Goal: Task Accomplishment & Management: Manage account settings

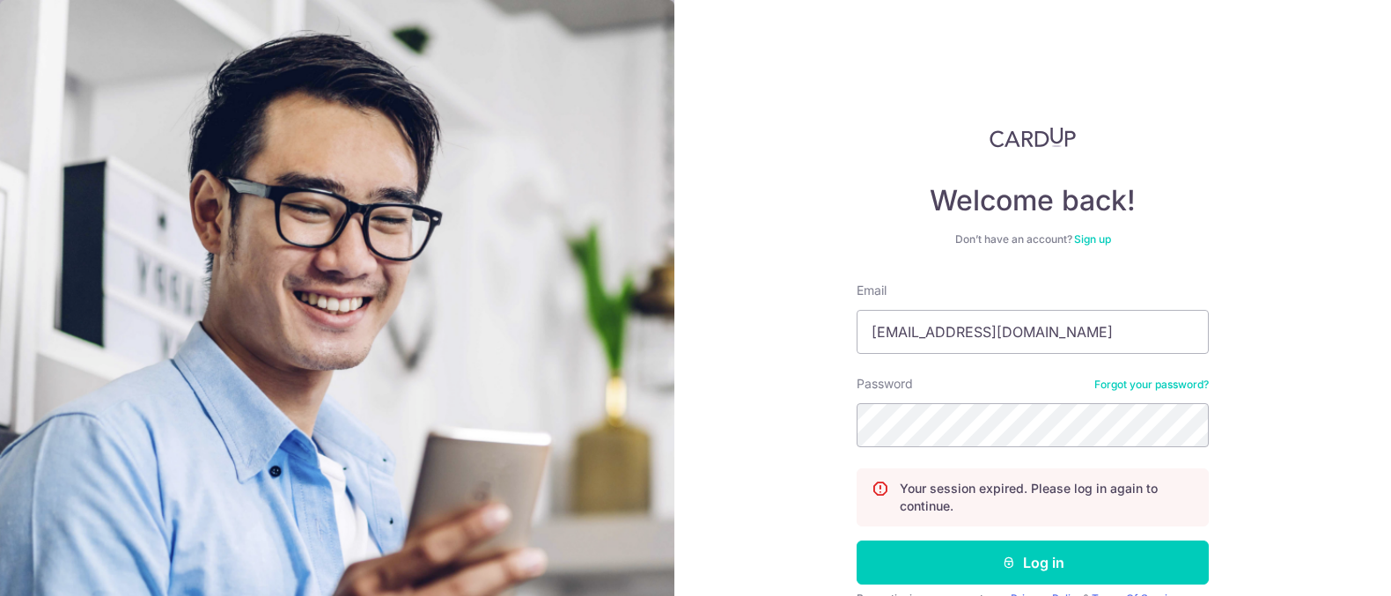
type input "[PERSON_NAME][EMAIL_ADDRESS][PERSON_NAME][DOMAIN_NAME]"
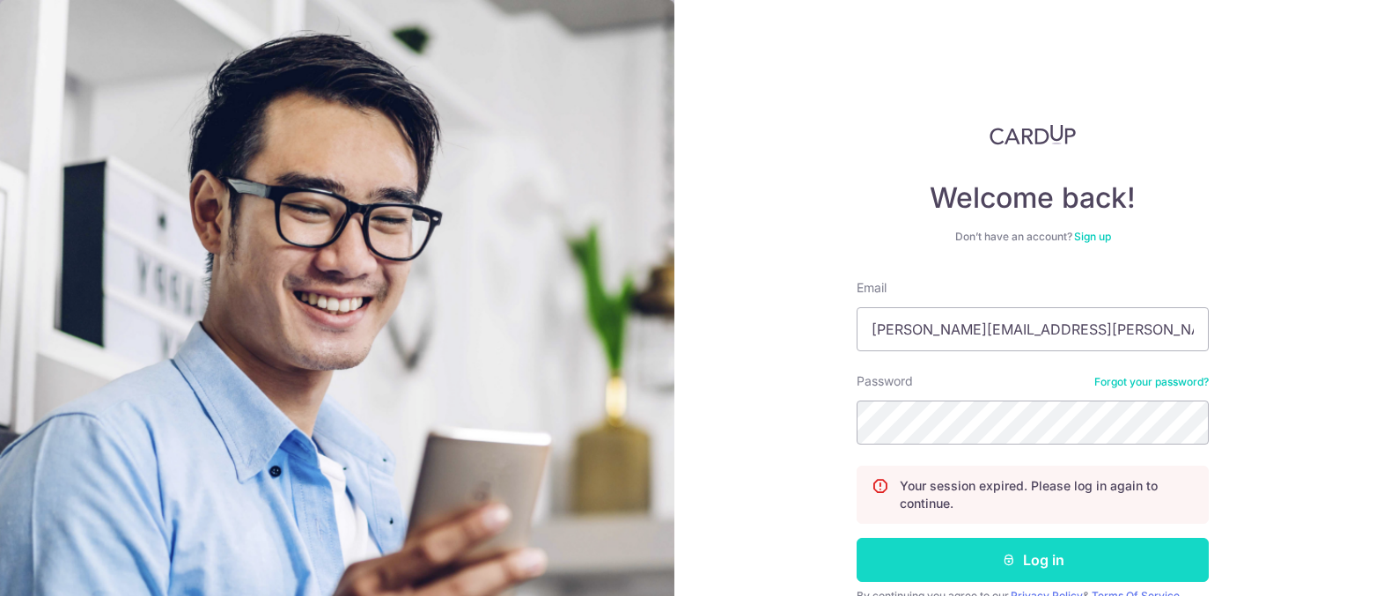
click at [1070, 554] on button "Log in" at bounding box center [1032, 560] width 352 height 44
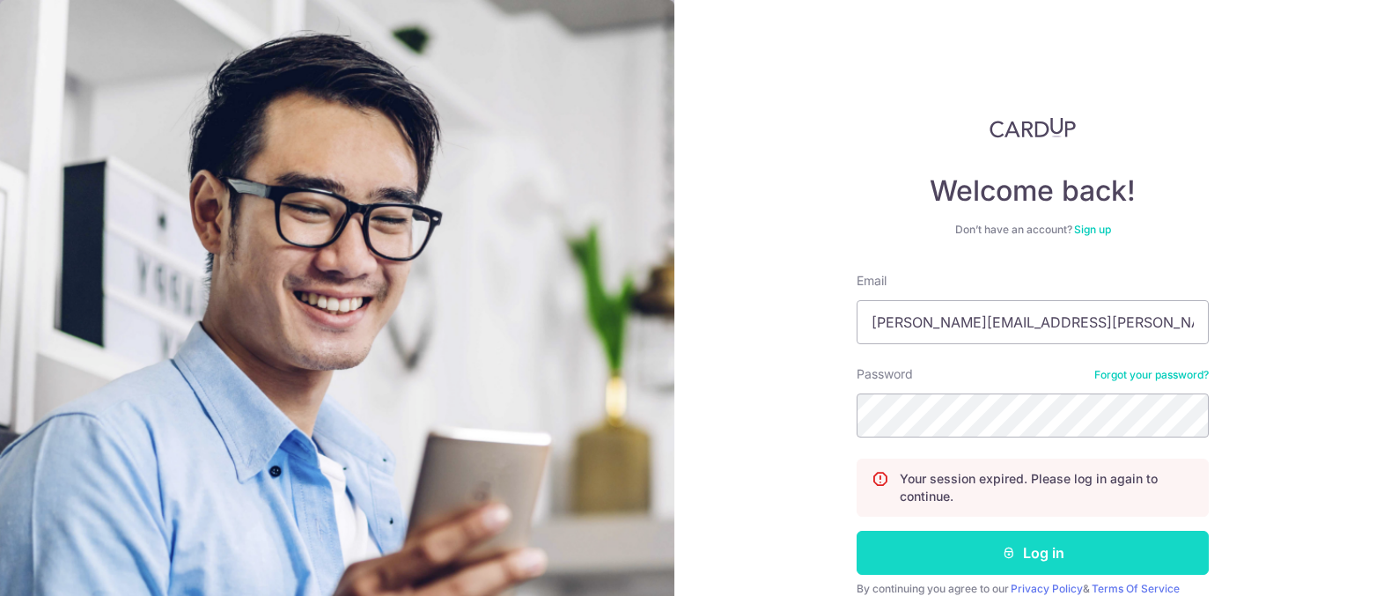
scroll to position [11, 0]
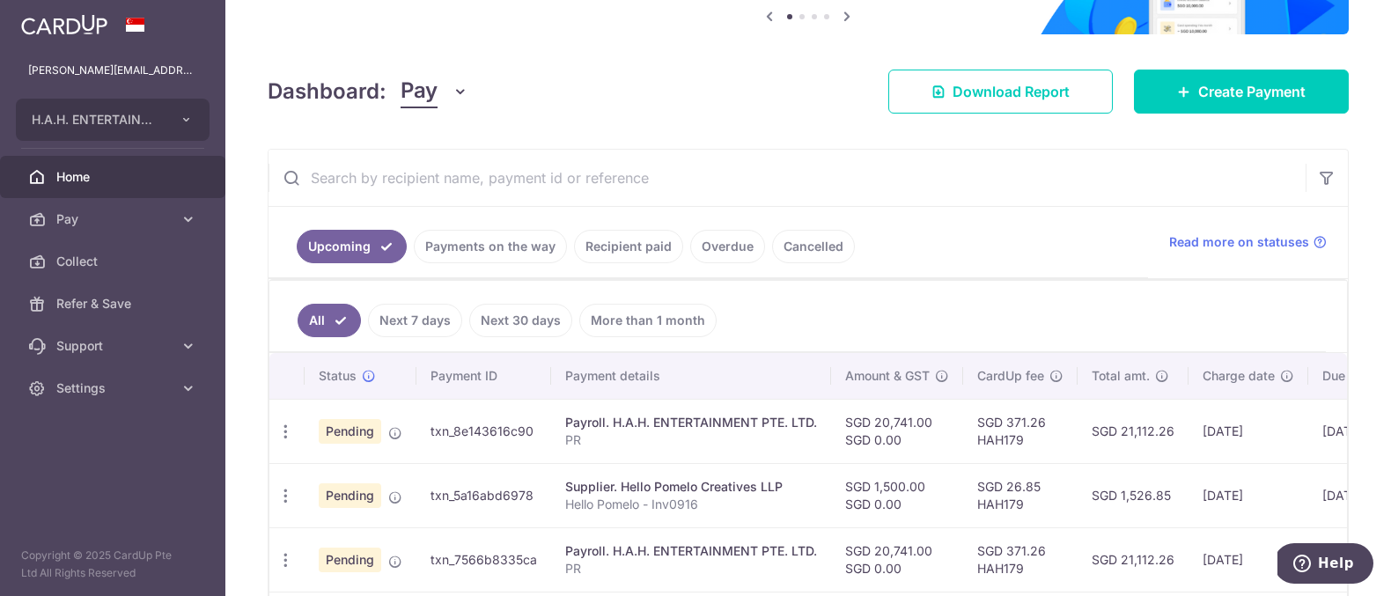
scroll to position [209, 0]
